Goal: Navigation & Orientation: Find specific page/section

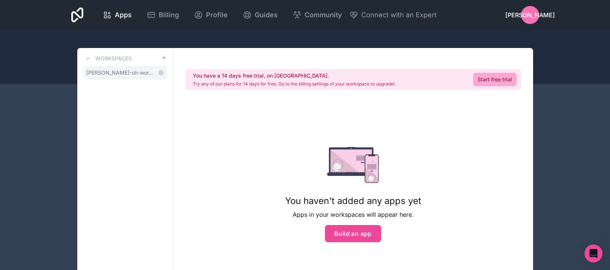
click at [121, 73] on span "[PERSON_NAME]-oh-workspace" at bounding box center [120, 72] width 69 height 7
click at [83, 55] on button at bounding box center [87, 58] width 9 height 9
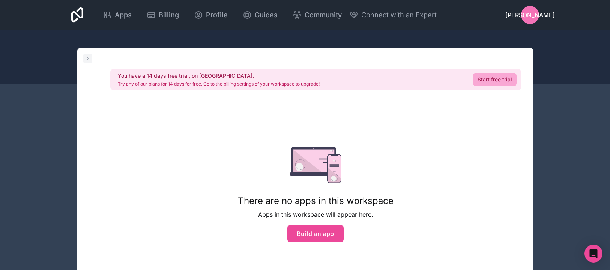
click at [83, 55] on button at bounding box center [87, 58] width 9 height 9
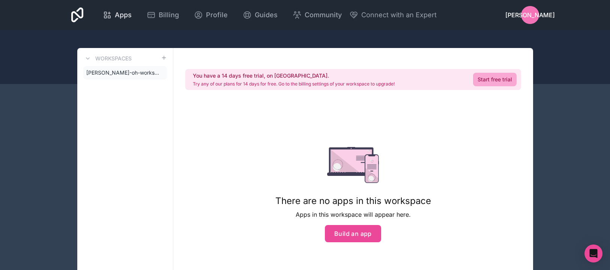
click at [131, 14] on span "Apps" at bounding box center [123, 15] width 17 height 10
click at [203, 14] on div "Profile" at bounding box center [211, 15] width 34 height 10
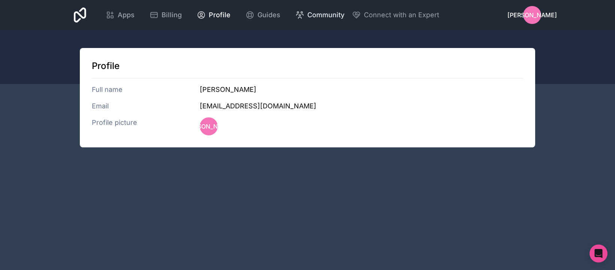
click at [328, 19] on span "Community" at bounding box center [325, 15] width 37 height 10
click at [269, 17] on span "Guides" at bounding box center [269, 15] width 23 height 10
click at [79, 15] on icon at bounding box center [80, 14] width 12 height 15
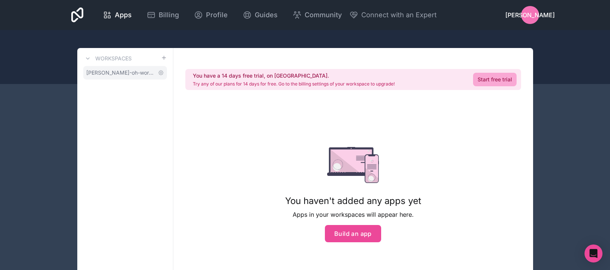
click at [121, 74] on span "[PERSON_NAME]-oh-workspace" at bounding box center [120, 72] width 69 height 7
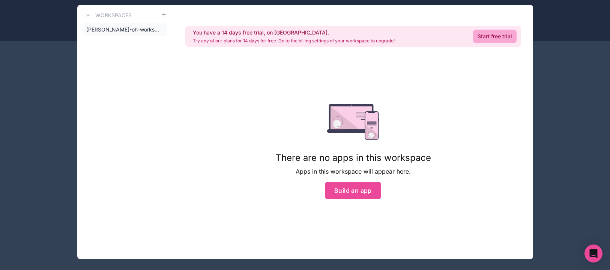
scroll to position [50, 0]
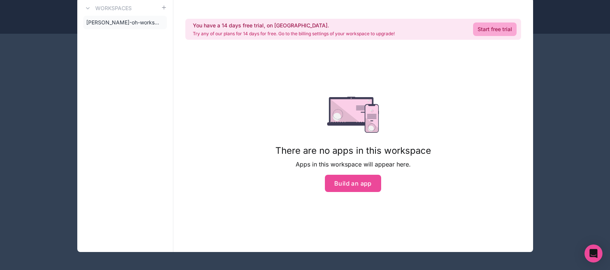
click at [251, 93] on div "You have a 14 days free trial, on [GEOGRAPHIC_DATA]. Try any of our plans for 1…" at bounding box center [353, 125] width 360 height 254
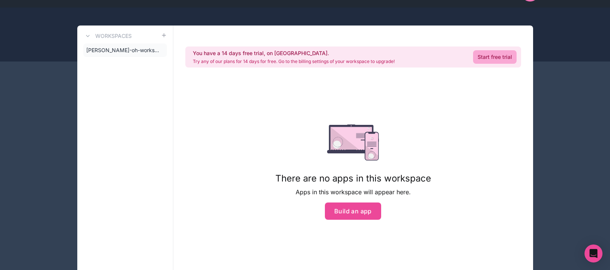
scroll to position [0, 0]
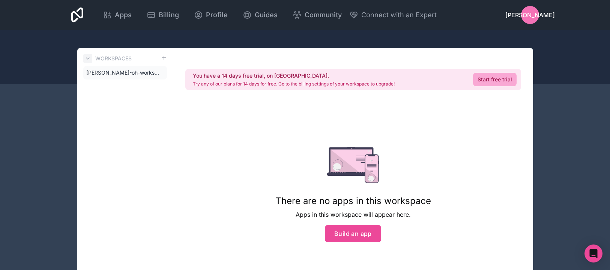
click at [90, 60] on icon at bounding box center [88, 58] width 6 height 6
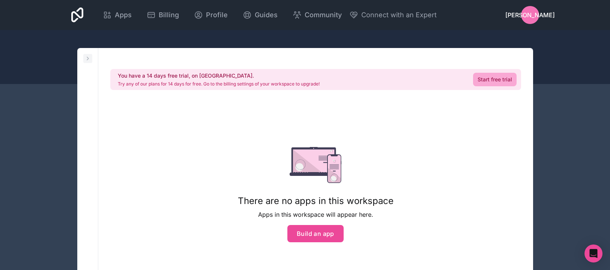
click at [90, 60] on icon at bounding box center [88, 58] width 6 height 6
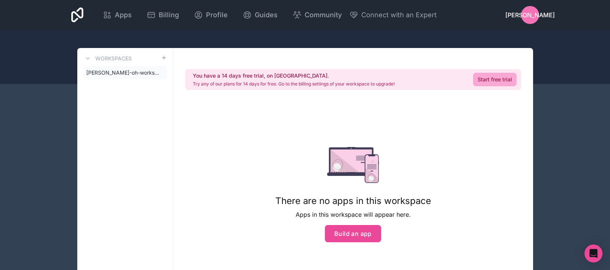
click at [135, 60] on div "Workspaces" at bounding box center [125, 58] width 84 height 9
click at [124, 57] on h3 "Workspaces" at bounding box center [113, 58] width 36 height 7
click at [119, 71] on span "[PERSON_NAME]-oh-workspace" at bounding box center [120, 72] width 69 height 7
click at [134, 101] on div "Workspaces [PERSON_NAME]-workspace" at bounding box center [125, 175] width 96 height 254
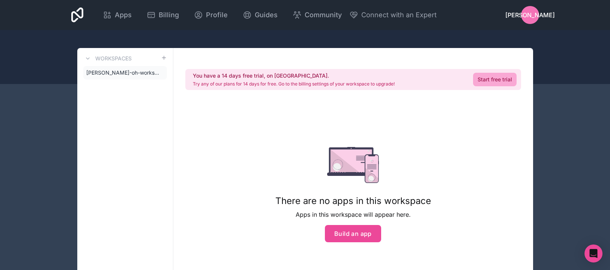
click at [450, 149] on div "You have a 14 days free trial, on [GEOGRAPHIC_DATA]. Try any of our plans for 1…" at bounding box center [353, 175] width 360 height 254
drag, startPoint x: 419, startPoint y: 78, endPoint x: 190, endPoint y: 73, distance: 228.8
click at [190, 73] on div "You have a 14 days free trial, on [GEOGRAPHIC_DATA]. Try any of our plans for 1…" at bounding box center [353, 79] width 336 height 21
click at [403, 86] on div "You have a 14 days free trial, on [GEOGRAPHIC_DATA]. Try any of our plans for 1…" at bounding box center [353, 79] width 336 height 21
click at [522, 16] on div "[PERSON_NAME]" at bounding box center [530, 15] width 18 height 18
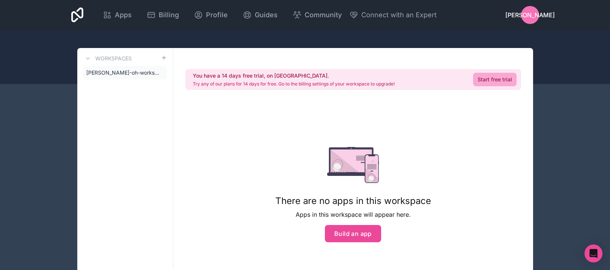
drag, startPoint x: 372, startPoint y: 44, endPoint x: 298, endPoint y: 29, distance: 75.1
click at [371, 44] on div at bounding box center [305, 57] width 610 height 54
click at [198, 17] on icon at bounding box center [198, 14] width 9 height 9
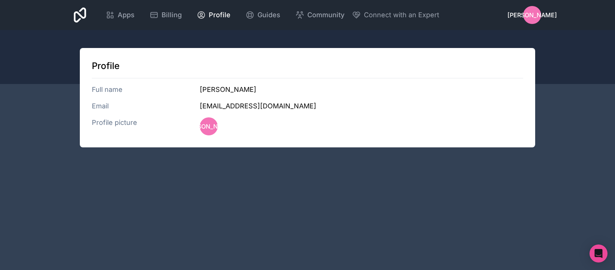
click at [79, 22] on icon at bounding box center [80, 14] width 12 height 15
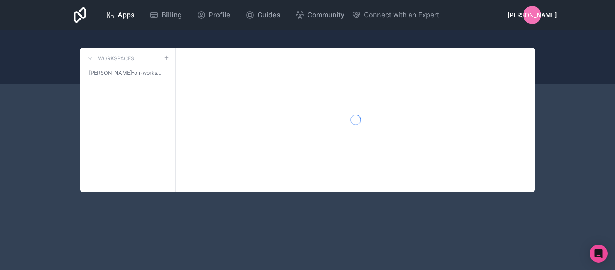
drag, startPoint x: 78, startPoint y: 18, endPoint x: 84, endPoint y: 15, distance: 6.8
click at [78, 18] on icon at bounding box center [80, 14] width 12 height 15
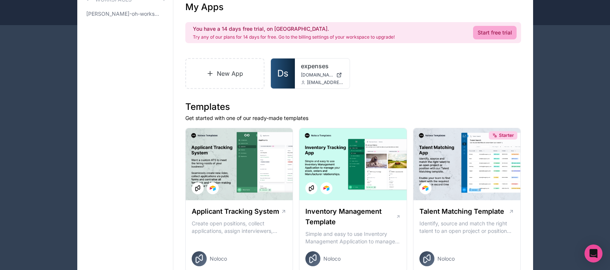
scroll to position [52, 0]
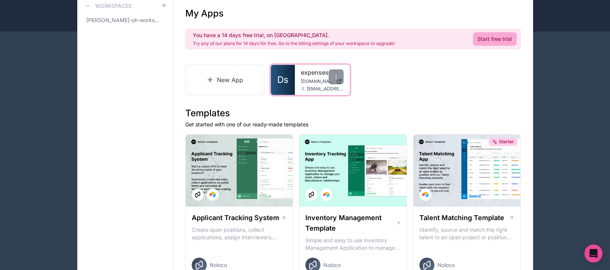
click at [301, 75] on link "expenses" at bounding box center [322, 72] width 43 height 9
